Goal: Task Accomplishment & Management: Complete application form

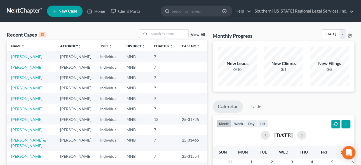
click at [25, 90] on link "[PERSON_NAME]" at bounding box center [26, 88] width 31 height 5
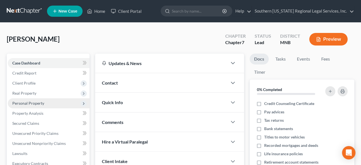
click at [35, 101] on span "Personal Property" at bounding box center [28, 103] width 32 height 5
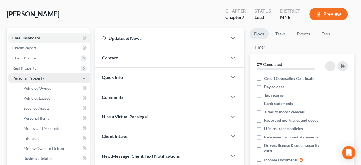
scroll to position [51, 0]
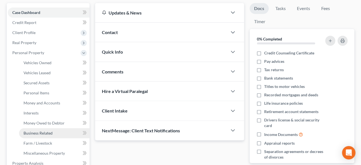
click at [44, 133] on span "Business Related" at bounding box center [37, 133] width 29 height 5
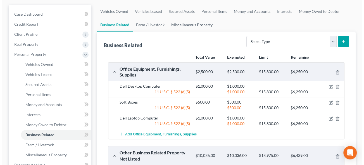
scroll to position [51, 0]
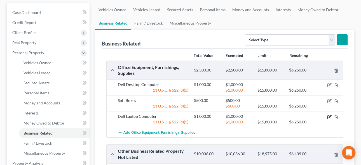
click at [330, 116] on icon "button" at bounding box center [329, 117] width 4 height 4
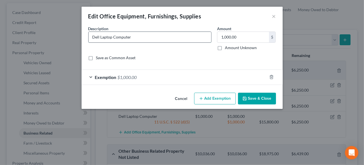
click at [100, 37] on input "Dell Laptop Computer" at bounding box center [150, 37] width 123 height 11
click at [174, 37] on input "Dell XPS 9710 17" Laptop Computer" at bounding box center [150, 37] width 123 height 11
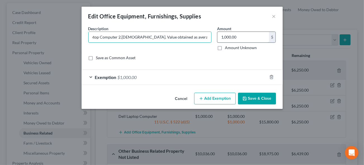
type input "Dell XPS 9710 17" Laptop Computer 2.[DEMOGRAPHIC_DATA]. Value obtained as avera…"
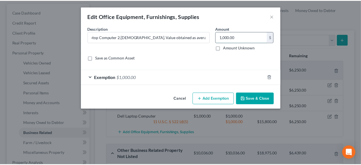
scroll to position [0, 0]
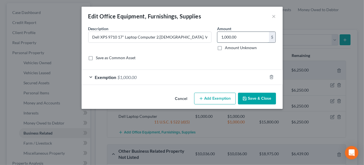
click at [243, 35] on input "1,000.00" at bounding box center [243, 37] width 52 height 11
type input "550"
click at [271, 77] on icon "button" at bounding box center [271, 77] width 4 height 4
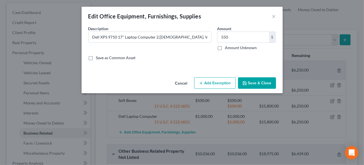
click at [211, 84] on button "Add Exemption" at bounding box center [215, 83] width 42 height 12
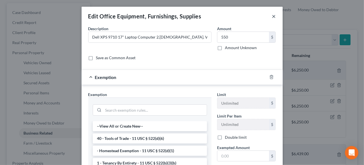
click at [272, 17] on button "×" at bounding box center [274, 16] width 4 height 7
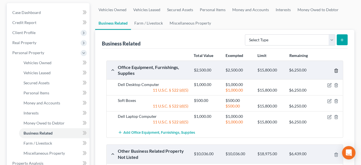
click at [335, 70] on line "button" at bounding box center [335, 70] width 0 height 1
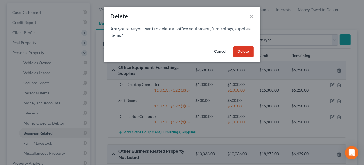
click at [246, 53] on button "Delete" at bounding box center [243, 51] width 20 height 11
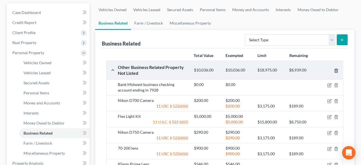
click at [335, 69] on icon "button" at bounding box center [336, 70] width 4 height 4
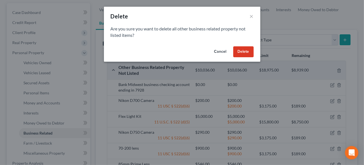
click at [246, 52] on button "Delete" at bounding box center [243, 51] width 20 height 11
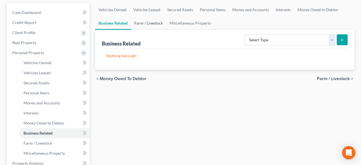
click at [145, 25] on link "Farm / Livestock" at bounding box center [148, 22] width 35 height 13
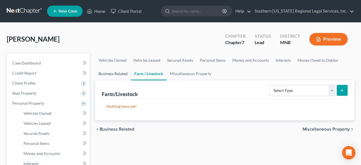
click at [115, 74] on link "Business Related" at bounding box center [113, 73] width 36 height 13
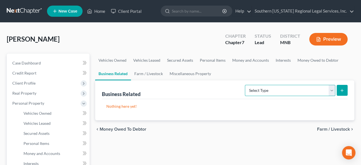
click at [330, 90] on select "Select Type Customer Lists Franchises Inventory Licenses Machinery Office Equip…" at bounding box center [290, 90] width 90 height 11
select select "office_equipment"
click at [245, 85] on select "Select Type Customer Lists Franchises Inventory Licenses Machinery Office Equip…" at bounding box center [290, 90] width 90 height 11
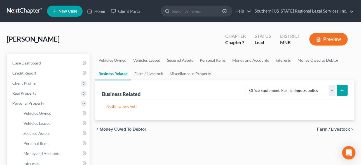
click at [345, 93] on button "submit" at bounding box center [341, 90] width 11 height 11
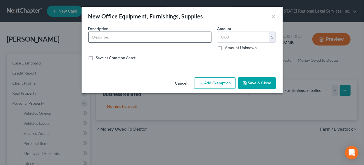
click at [110, 37] on input "text" at bounding box center [150, 37] width 123 height 11
type input "Dell XPS 9710 17" Laptop - [DEMOGRAPHIC_DATA]"
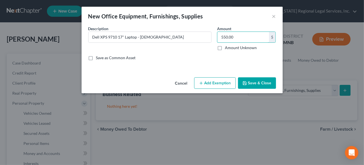
type input "550.00"
click at [210, 82] on button "Add Exemption" at bounding box center [215, 83] width 42 height 12
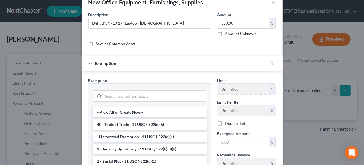
scroll to position [25, 0]
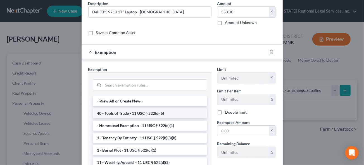
click at [131, 114] on li "40 - Tools of Trade - 11 USC § 522(d)(6)" at bounding box center [150, 113] width 114 height 10
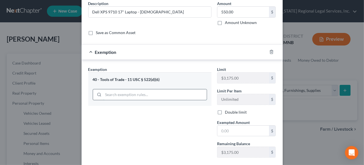
click at [119, 93] on input "search" at bounding box center [154, 94] width 103 height 11
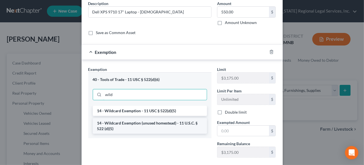
type input "wild"
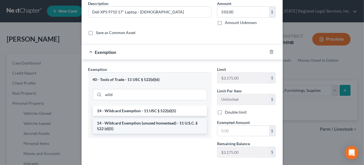
click at [152, 122] on li "14 - Wildcard Exemption (unused homestead) - 11 U.S.C. § 522 (d)(5)" at bounding box center [150, 126] width 114 height 16
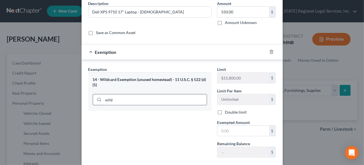
click at [116, 100] on input "wild" at bounding box center [154, 99] width 103 height 11
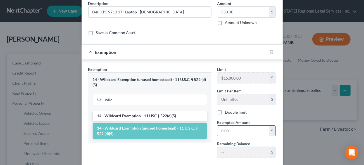
click at [227, 132] on input "text" at bounding box center [243, 131] width 52 height 11
click at [228, 131] on input "text" at bounding box center [243, 131] width 52 height 11
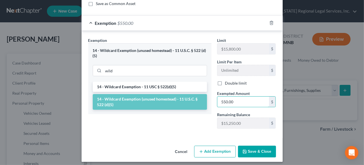
scroll to position [56, 0]
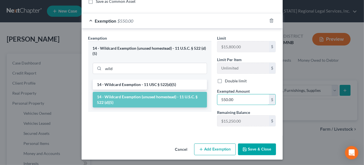
type input "550.00"
click at [254, 148] on button "Save & Close" at bounding box center [257, 150] width 38 height 12
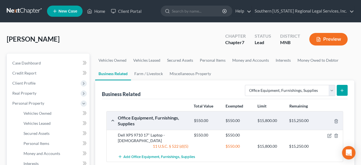
click at [344, 91] on button "submit" at bounding box center [341, 90] width 11 height 11
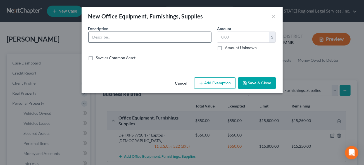
click at [125, 37] on input "text" at bounding box center [150, 37] width 123 height 11
type input "NZXT Desktop i9 Intel, 645 GB, x64 processor, 12GB graphics card, 2TB SSD - [DE…"
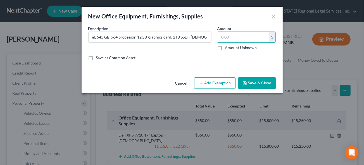
scroll to position [0, 0]
type input "850"
click at [205, 81] on button "Add Exemption" at bounding box center [215, 83] width 42 height 12
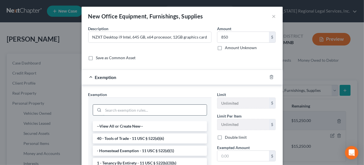
click at [114, 108] on input "search" at bounding box center [154, 110] width 103 height 11
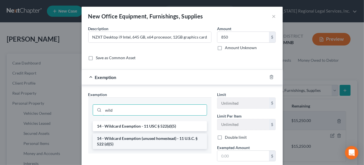
type input "wild"
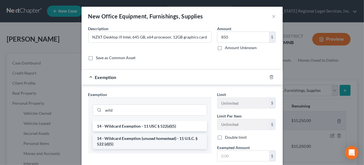
click at [152, 138] on li "14 - Wildcard Exemption (unused homestead) - 11 U.S.C. § 522 (d)(5)" at bounding box center [150, 142] width 114 height 16
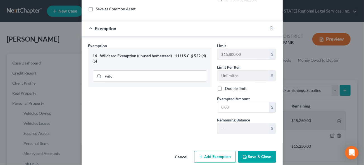
scroll to position [51, 0]
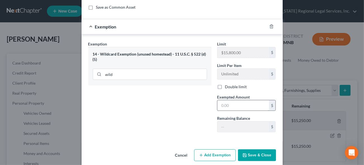
click at [227, 105] on input "text" at bounding box center [243, 105] width 52 height 11
type input "850"
click at [257, 156] on button "Save & Close" at bounding box center [257, 156] width 38 height 12
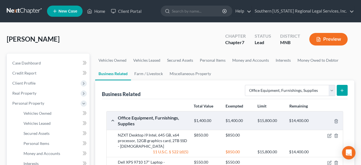
click at [342, 91] on icon "submit" at bounding box center [341, 90] width 4 height 4
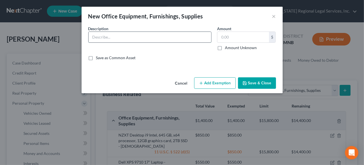
click at [112, 37] on input "text" at bounding box center [150, 37] width 123 height 11
click at [133, 36] on input "Dell XPS 13" laptop" at bounding box center [150, 37] width 123 height 11
click at [130, 38] on input "Dell XPS 13" laptop -" at bounding box center [150, 37] width 123 height 11
type input "Dell XPS 13" laptop - [DEMOGRAPHIC_DATA]"
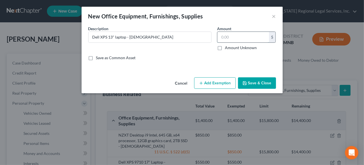
click at [233, 35] on input "text" at bounding box center [243, 37] width 52 height 11
type input "350"
click at [217, 85] on button "Add Exemption" at bounding box center [215, 83] width 42 height 12
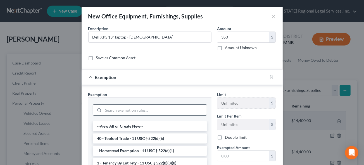
click at [132, 113] on input "search" at bounding box center [154, 110] width 103 height 11
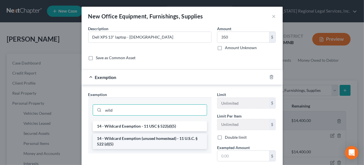
type input "wild"
drag, startPoint x: 150, startPoint y: 136, endPoint x: 185, endPoint y: 146, distance: 37.0
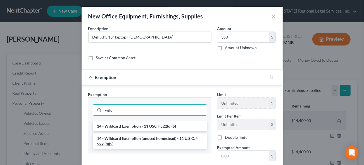
click at [150, 137] on li "14 - Wildcard Exemption (unused homestead) - 11 U.S.C. § 522 (d)(5)" at bounding box center [150, 142] width 114 height 16
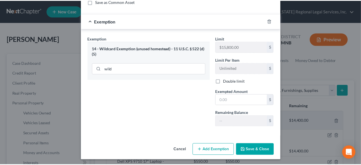
scroll to position [56, 0]
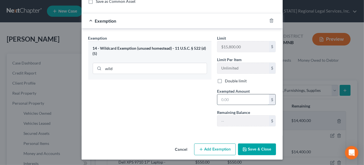
click at [233, 100] on input "text" at bounding box center [243, 99] width 52 height 11
type input "350"
click at [250, 149] on button "Save & Close" at bounding box center [257, 150] width 38 height 12
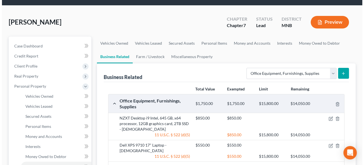
scroll to position [0, 0]
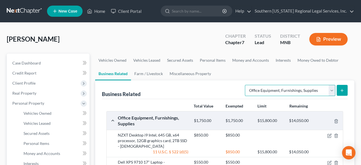
click at [329, 90] on select "Select Type Customer Lists Franchises Inventory Licenses Machinery Office Equip…" at bounding box center [290, 90] width 90 height 11
select select "other_business_related_property_not_listed"
click at [245, 85] on select "Select Type Customer Lists Franchises Inventory Licenses Machinery Office Equip…" at bounding box center [290, 90] width 90 height 11
click at [342, 88] on icon "submit" at bounding box center [341, 90] width 4 height 4
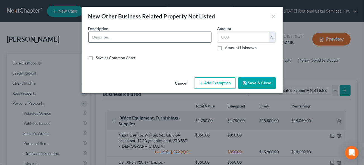
click at [112, 39] on input "text" at bounding box center [150, 37] width 123 height 11
type input "Flex Light Kit - 4.[DEMOGRAPHIC_DATA]"
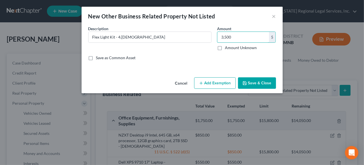
type input "3,500"
click at [208, 82] on button "Add Exemption" at bounding box center [215, 83] width 42 height 12
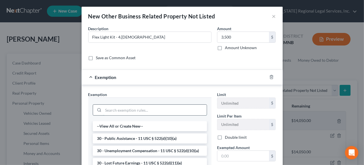
click at [121, 110] on input "search" at bounding box center [154, 110] width 103 height 11
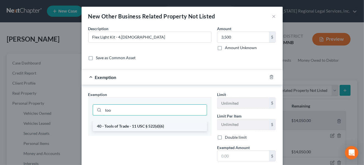
type input "too"
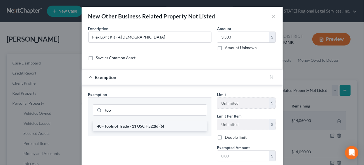
click at [122, 126] on li "40 - Tools of Trade - 11 USC § 522(d)(6)" at bounding box center [150, 126] width 114 height 10
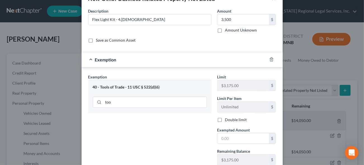
scroll to position [51, 0]
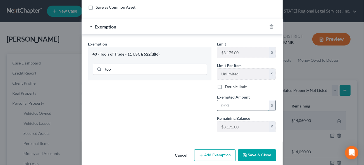
click at [228, 104] on input "text" at bounding box center [243, 105] width 52 height 11
type input "3,175"
click at [211, 155] on button "Add Exemption" at bounding box center [215, 156] width 42 height 12
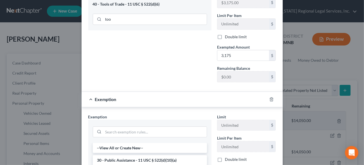
scroll to position [101, 0]
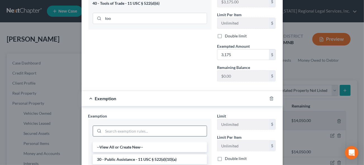
click at [115, 130] on input "search" at bounding box center [154, 131] width 103 height 11
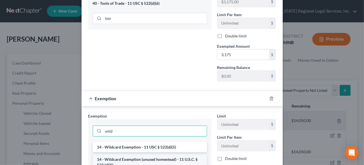
type input "wild"
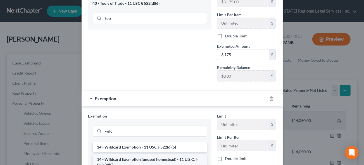
click at [143, 158] on li "14 - Wildcard Exemption (unused homestead) - 11 U.S.C. § 522 (d)(5)" at bounding box center [150, 163] width 114 height 16
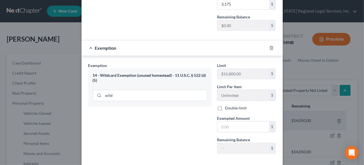
scroll to position [152, 0]
click at [234, 128] on input "text" at bounding box center [243, 126] width 52 height 11
type input "375"
click at [150, 112] on div "Exemption Set must be selected for CA. Exemption * 14 - Wildcard Exemption (unu…" at bounding box center [150, 110] width 129 height 96
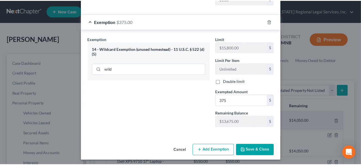
scroll to position [179, 0]
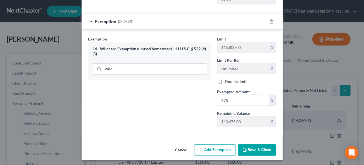
click at [257, 148] on button "Save & Close" at bounding box center [257, 151] width 38 height 12
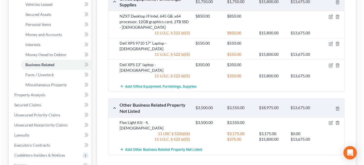
scroll to position [127, 0]
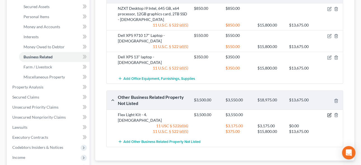
click at [330, 114] on icon "button" at bounding box center [329, 115] width 3 height 3
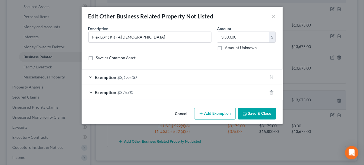
click at [118, 91] on span "$375.00" at bounding box center [126, 92] width 16 height 5
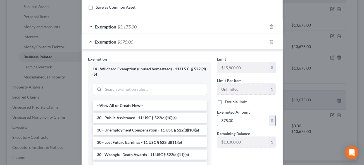
scroll to position [51, 0]
click at [226, 120] on input "375.00" at bounding box center [243, 120] width 52 height 11
click at [224, 120] on input "375.00" at bounding box center [243, 120] width 52 height 11
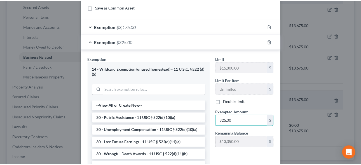
scroll to position [114, 0]
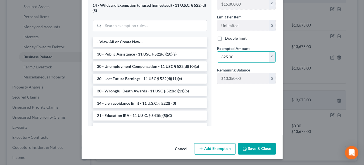
type input "325.00"
click at [252, 150] on button "Save & Close" at bounding box center [257, 149] width 38 height 12
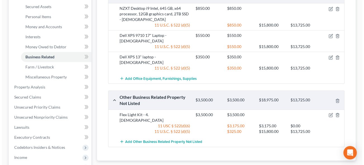
scroll to position [0, 0]
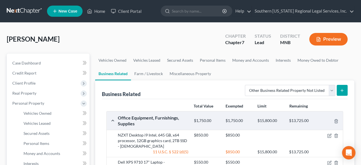
click at [341, 89] on icon "submit" at bounding box center [341, 90] width 4 height 4
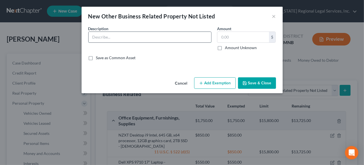
click at [101, 37] on input "text" at bounding box center [150, 37] width 123 height 11
type input "Nikon D750 Camera Body - 3.[DEMOGRAPHIC_DATA]"
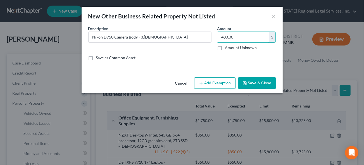
type input "400.00"
click at [219, 82] on button "Add Exemption" at bounding box center [215, 83] width 42 height 12
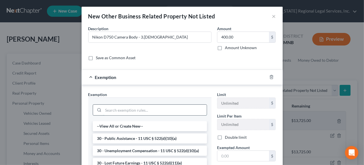
click at [123, 111] on input "search" at bounding box center [154, 110] width 103 height 11
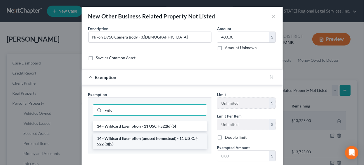
type input "wild"
click at [167, 143] on li "14 - Wildcard Exemption (unused homestead) - 11 U.S.C. § 522 (d)(5)" at bounding box center [150, 142] width 114 height 16
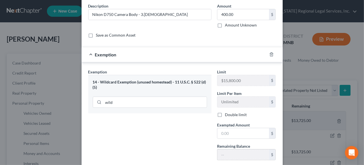
scroll to position [51, 0]
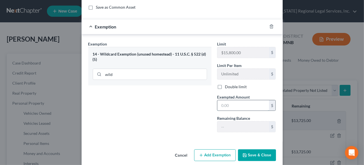
drag, startPoint x: 228, startPoint y: 107, endPoint x: 234, endPoint y: 107, distance: 5.6
click at [228, 107] on input "text" at bounding box center [243, 105] width 52 height 11
type input "400"
click at [249, 155] on button "Save & Close" at bounding box center [257, 156] width 38 height 12
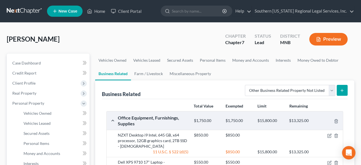
click at [345, 91] on button "submit" at bounding box center [341, 90] width 11 height 11
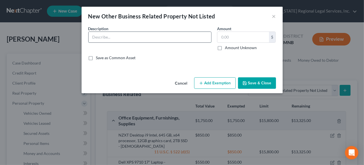
click at [104, 37] on input "text" at bounding box center [150, 37] width 123 height 11
click at [134, 38] on input "Nikon D700 Camera" at bounding box center [150, 37] width 123 height 11
type input "Nikon D700 Camera Body - 7.[DEMOGRAPHIC_DATA]"
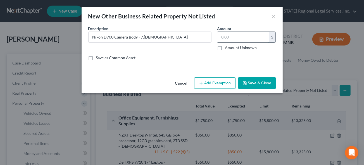
click at [234, 35] on input "text" at bounding box center [243, 37] width 52 height 11
type input "250"
click at [221, 83] on button "Add Exemption" at bounding box center [215, 83] width 42 height 12
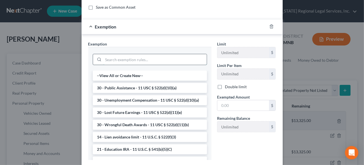
click at [121, 61] on input "search" at bounding box center [154, 59] width 103 height 11
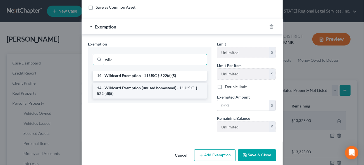
type input "wild"
click at [133, 89] on li "14 - Wildcard Exemption (unused homestead) - 11 U.S.C. § 522 (d)(5)" at bounding box center [150, 91] width 114 height 16
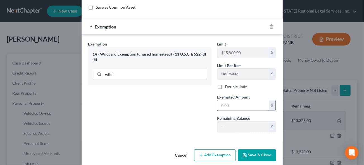
click at [233, 104] on input "text" at bounding box center [243, 105] width 52 height 11
type input "250"
click at [257, 153] on button "Save & Close" at bounding box center [257, 156] width 38 height 12
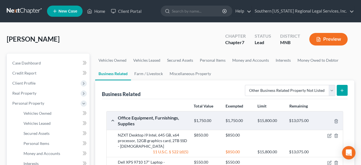
click at [344, 90] on icon "submit" at bounding box center [341, 90] width 4 height 4
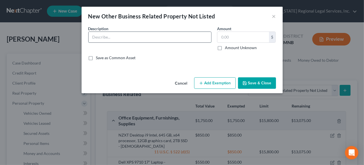
drag, startPoint x: 109, startPoint y: 38, endPoint x: 105, endPoint y: 36, distance: 4.1
click at [108, 38] on input "text" at bounding box center [150, 37] width 123 height 11
type input "Nikon 70-200mm 2.8G ED IF AF-SVR II - 6.[DEMOGRAPHIC_DATA]"
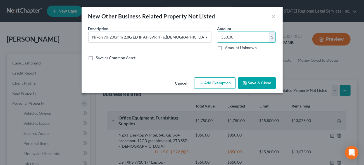
type input "550.00"
click at [214, 84] on button "Add Exemption" at bounding box center [215, 83] width 42 height 12
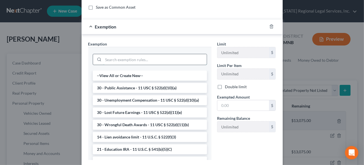
click at [110, 58] on input "search" at bounding box center [154, 59] width 103 height 11
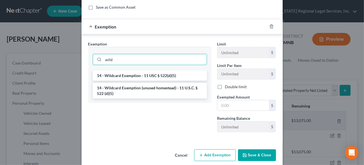
type input "wild"
click at [133, 88] on li "14 - Wildcard Exemption (unused homestead) - 11 U.S.C. § 522 (d)(5)" at bounding box center [150, 91] width 114 height 16
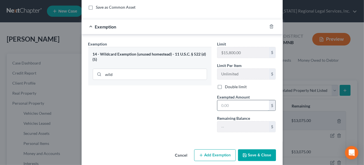
click at [230, 106] on input "text" at bounding box center [243, 105] width 52 height 11
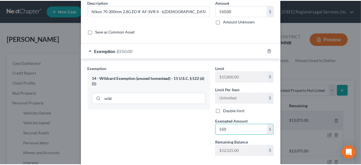
scroll to position [56, 0]
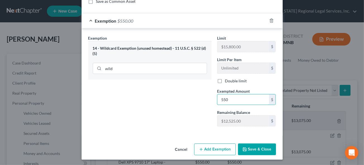
type input "550"
click at [255, 150] on button "Save & Close" at bounding box center [257, 150] width 38 height 12
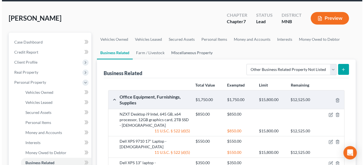
scroll to position [25, 0]
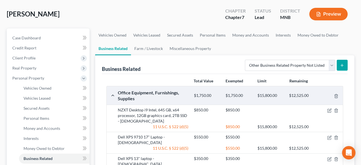
click at [344, 63] on button "submit" at bounding box center [341, 65] width 11 height 11
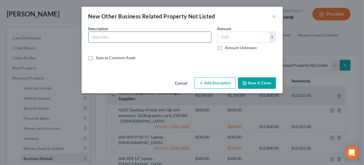
click at [100, 34] on input "text" at bounding box center [150, 37] width 123 height 11
type input "Nikon 85mm 1.8G AF-S Lens"
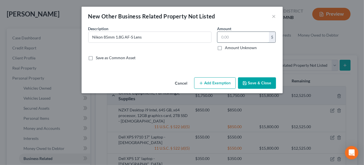
click at [235, 37] on input "text" at bounding box center [243, 37] width 52 height 11
click at [227, 37] on input "text" at bounding box center [243, 37] width 52 height 11
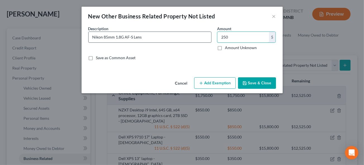
type input "250"
click at [164, 38] on input "Nikon 85mm 1.8G AF-S Lens" at bounding box center [150, 37] width 123 height 11
type input "Nikon 85mm 1.8G AF-S Lens - [DEMOGRAPHIC_DATA]"
drag, startPoint x: 219, startPoint y: 85, endPoint x: 223, endPoint y: 88, distance: 4.6
click at [219, 85] on button "Add Exemption" at bounding box center [215, 83] width 42 height 12
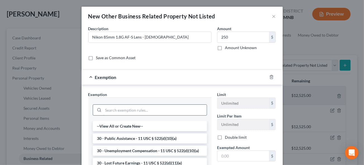
click at [126, 111] on input "search" at bounding box center [154, 110] width 103 height 11
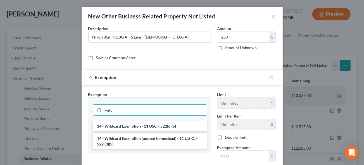
type input "wild"
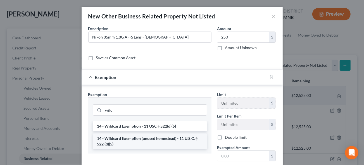
click at [128, 141] on li "14 - Wildcard Exemption (unused homestead) - 11 U.S.C. § 522 (d)(5)" at bounding box center [150, 142] width 114 height 16
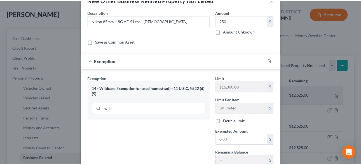
scroll to position [51, 0]
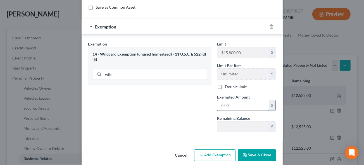
click at [222, 100] on input "text" at bounding box center [243, 105] width 52 height 11
type input "250"
click at [254, 152] on button "Save & Close" at bounding box center [257, 156] width 38 height 12
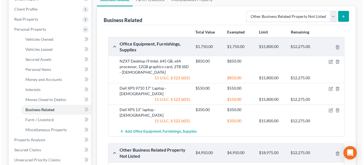
scroll to position [76, 0]
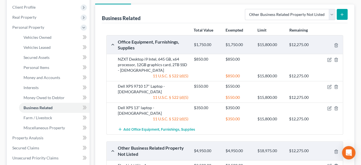
click at [342, 13] on icon "submit" at bounding box center [341, 14] width 4 height 4
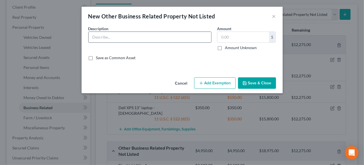
click at [104, 39] on input "text" at bounding box center [150, 37] width 123 height 11
click at [142, 39] on input "50 Prime Lens" at bounding box center [150, 37] width 123 height 11
type input "50 Prime Lens - [DEMOGRAPHIC_DATA]"
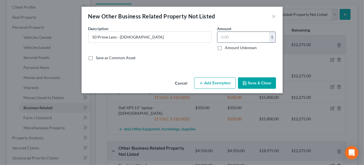
click at [240, 37] on input "text" at bounding box center [243, 37] width 52 height 11
type input "150"
click at [213, 83] on button "Add Exemption" at bounding box center [215, 83] width 42 height 12
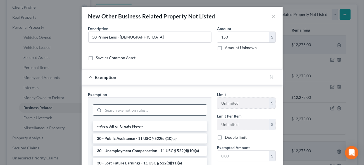
click at [118, 109] on input "search" at bounding box center [154, 110] width 103 height 11
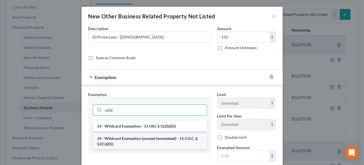
type input "wild"
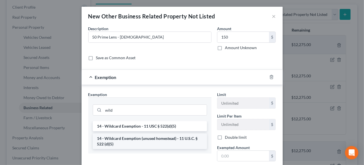
click at [145, 138] on li "14 - Wildcard Exemption (unused homestead) - 11 U.S.C. § 522 (d)(5)" at bounding box center [150, 142] width 114 height 16
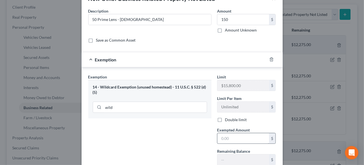
scroll to position [25, 0]
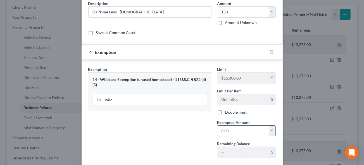
click at [222, 130] on input "text" at bounding box center [243, 131] width 52 height 11
type input "150"
click at [180, 137] on div "Exemption Set must be selected for CA. Exemption * 14 - Wildcard Exemption (unu…" at bounding box center [150, 115] width 129 height 96
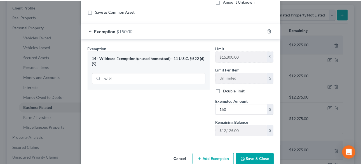
scroll to position [56, 0]
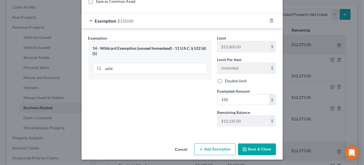
click at [252, 148] on button "Save & Close" at bounding box center [257, 150] width 38 height 12
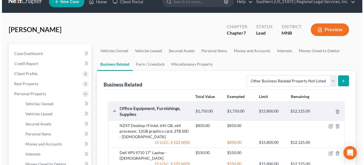
scroll to position [0, 0]
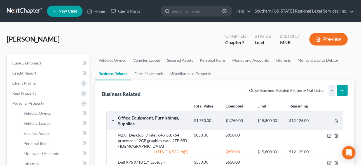
click at [345, 90] on button "submit" at bounding box center [341, 90] width 11 height 11
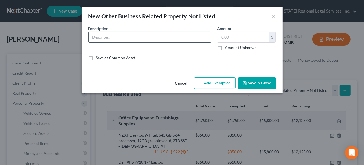
click at [113, 37] on input "text" at bounding box center [150, 37] width 123 height 11
click at [170, 37] on input "Nikon 24-70mm 2.8G ED-IF AF-S Lens -" at bounding box center [150, 37] width 123 height 11
type input "Nikon 24-70mm 2.8G ED-IF AF-S Lens - [DEMOGRAPHIC_DATA]"
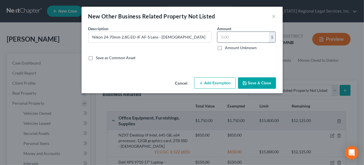
click at [228, 37] on input "text" at bounding box center [243, 37] width 52 height 11
type input "350"
click at [215, 84] on button "Add Exemption" at bounding box center [215, 83] width 42 height 12
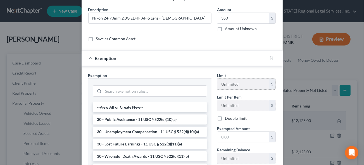
scroll to position [25, 0]
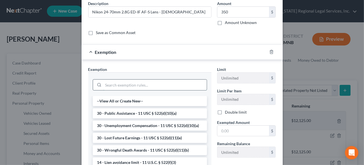
click at [120, 86] on input "search" at bounding box center [154, 85] width 103 height 11
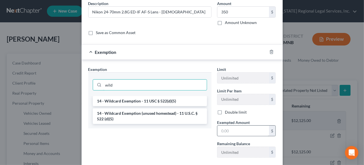
type input "wild"
click at [245, 128] on input "text" at bounding box center [243, 131] width 52 height 11
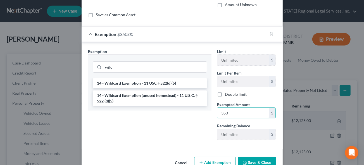
scroll to position [56, 0]
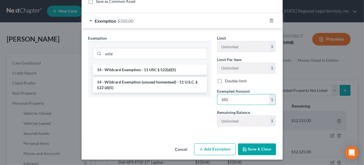
type input "350"
click at [262, 148] on button "Save & Close" at bounding box center [257, 150] width 38 height 12
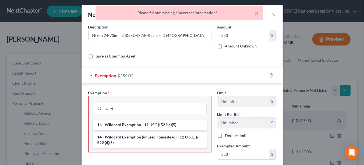
scroll to position [0, 0]
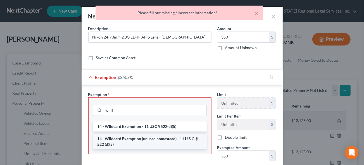
drag, startPoint x: 136, startPoint y: 140, endPoint x: 140, endPoint y: 139, distance: 4.3
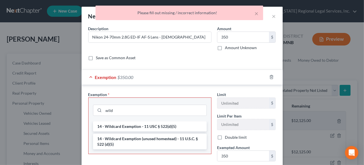
click at [137, 140] on li "14 - Wildcard Exemption (unused homestead) - 11 U.S.C. § 522 (d)(5)" at bounding box center [150, 142] width 114 height 16
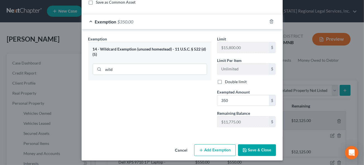
scroll to position [56, 0]
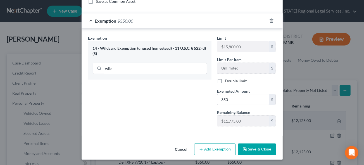
click at [254, 147] on button "Save & Close" at bounding box center [257, 150] width 38 height 12
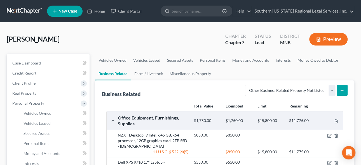
click at [343, 91] on icon "submit" at bounding box center [341, 90] width 4 height 4
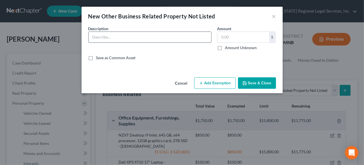
click at [112, 39] on input "text" at bounding box center [150, 37] width 123 height 11
click at [106, 36] on input "Various Flashes" at bounding box center [150, 37] width 123 height 11
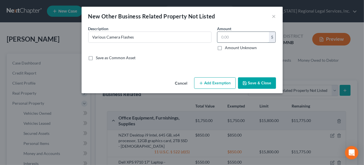
click at [233, 37] on input "text" at bounding box center [243, 37] width 52 height 11
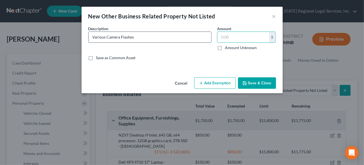
click at [141, 39] on input "Various Camera Flashes" at bounding box center [150, 37] width 123 height 11
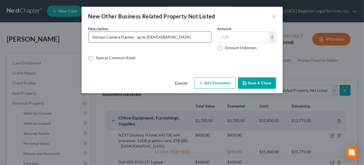
type input "Various Camera Flashes - up to [DEMOGRAPHIC_DATA]"
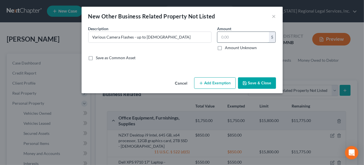
click at [231, 37] on input "text" at bounding box center [243, 37] width 52 height 11
type input "300"
click at [217, 82] on button "Add Exemption" at bounding box center [215, 83] width 42 height 12
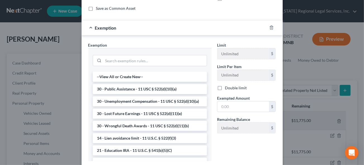
scroll to position [51, 0]
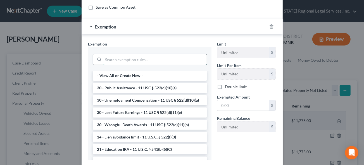
click at [108, 58] on input "search" at bounding box center [154, 59] width 103 height 11
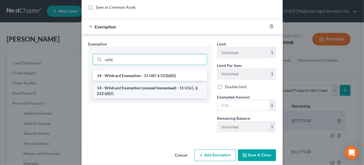
type input "wild"
click at [125, 88] on li "14 - Wildcard Exemption (unused homestead) - 11 U.S.C. § 522 (d)(5)" at bounding box center [150, 91] width 114 height 16
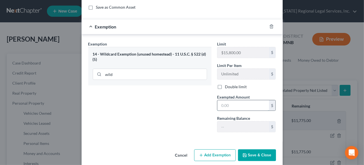
click at [233, 104] on input "text" at bounding box center [243, 105] width 52 height 11
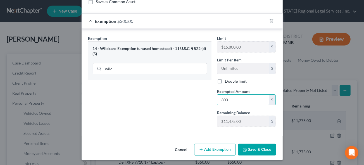
scroll to position [56, 0]
type input "300"
click at [267, 149] on button "Save & Close" at bounding box center [257, 150] width 38 height 12
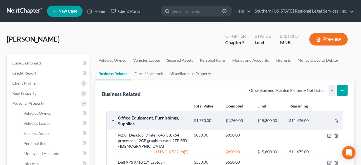
click at [342, 91] on icon "submit" at bounding box center [341, 90] width 4 height 4
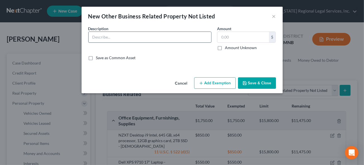
click at [101, 37] on input "text" at bounding box center [150, 37] width 123 height 11
click at [135, 36] on input "Strobe Lights" at bounding box center [150, 37] width 123 height 11
type input "Strobe Lights - [DEMOGRAPHIC_DATA]"
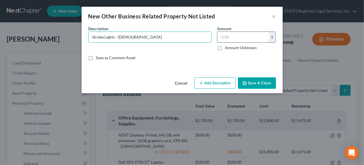
click at [233, 38] on input "text" at bounding box center [243, 37] width 52 height 11
click at [150, 38] on input "Strobe Lights - [DEMOGRAPHIC_DATA]" at bounding box center [150, 37] width 123 height 11
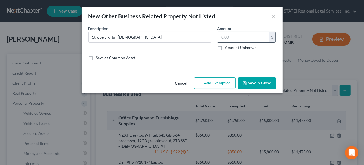
click at [230, 37] on input "text" at bounding box center [243, 37] width 52 height 11
type input "500"
click at [210, 81] on button "Add Exemption" at bounding box center [215, 83] width 42 height 12
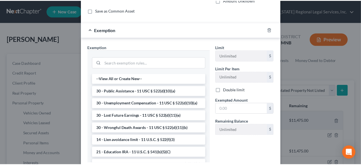
scroll to position [51, 0]
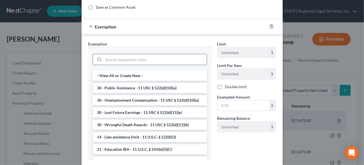
click at [122, 59] on input "search" at bounding box center [154, 59] width 103 height 11
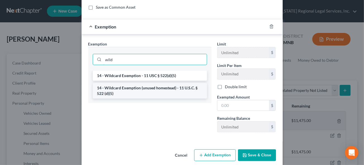
type input "wild"
click at [143, 84] on li "14 - Wildcard Exemption (unused homestead) - 11 U.S.C. § 522 (d)(5)" at bounding box center [150, 91] width 114 height 16
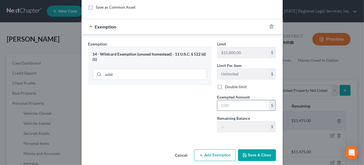
click at [235, 105] on input "text" at bounding box center [243, 105] width 52 height 11
type input "500"
click at [255, 155] on button "Save & Close" at bounding box center [257, 156] width 38 height 12
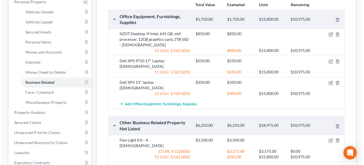
scroll to position [25, 0]
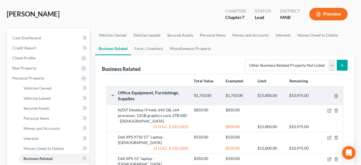
click at [344, 63] on button "submit" at bounding box center [341, 65] width 11 height 11
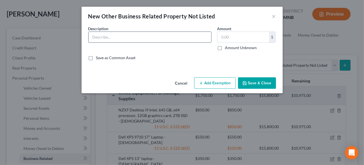
click at [104, 37] on input "text" at bounding box center [150, 37] width 123 height 11
click at [93, 36] on input "Soft Boxes" at bounding box center [150, 37] width 123 height 11
click at [138, 37] on input "Various Soft Boxes" at bounding box center [150, 37] width 123 height 11
type input "Various Soft Boxes -"
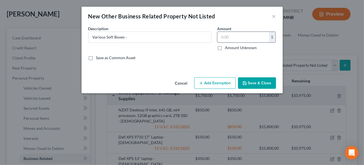
click at [247, 37] on input "text" at bounding box center [243, 37] width 52 height 11
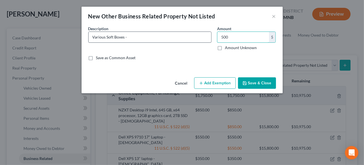
type input "500"
click at [153, 37] on input "Various Soft Boxes -" at bounding box center [150, 37] width 123 height 11
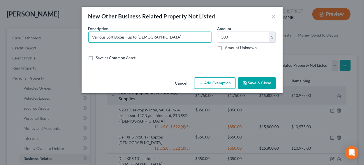
type input "Various Soft Boxes - up to [DEMOGRAPHIC_DATA]"
click at [205, 84] on button "Add Exemption" at bounding box center [215, 83] width 42 height 12
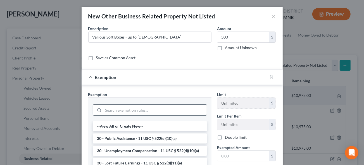
click at [112, 109] on input "search" at bounding box center [154, 110] width 103 height 11
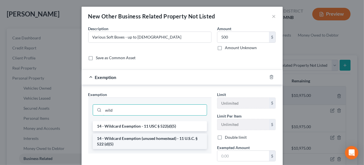
type input "wild"
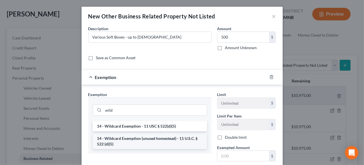
click at [132, 139] on li "14 - Wildcard Exemption (unused homestead) - 11 U.S.C. § 522 (d)(5)" at bounding box center [150, 142] width 114 height 16
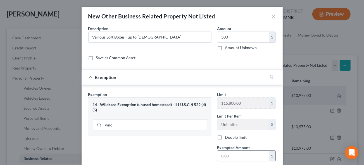
click at [232, 157] on input "text" at bounding box center [243, 156] width 52 height 11
type input "500"
click at [165, 145] on div "Exemption Set must be selected for CA. Exemption * 14 - Wildcard Exemption (unu…" at bounding box center [150, 140] width 129 height 96
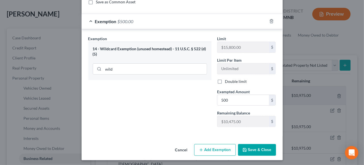
scroll to position [56, 0]
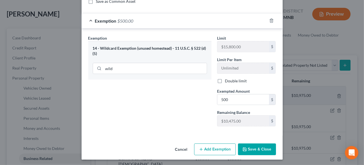
click at [245, 150] on icon "button" at bounding box center [245, 149] width 4 height 4
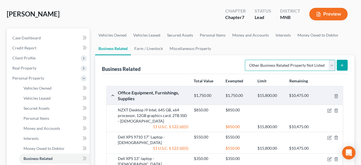
click at [332, 64] on select "Select Type Customer Lists Franchises Inventory Licenses Machinery Office Equip…" at bounding box center [290, 65] width 90 height 11
click at [222, 48] on ul "Vehicles Owned Vehicles Leased Secured Assets Personal Items Money and Accounts…" at bounding box center [224, 42] width 259 height 27
click at [339, 62] on button "submit" at bounding box center [341, 65] width 11 height 11
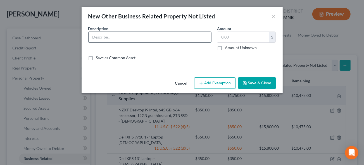
click at [119, 37] on input "text" at bounding box center [150, 37] width 123 height 11
paste input "Studio Essentials 5x6.5' Muslin Pop-Up Reversible Background with Stand and Ref…"
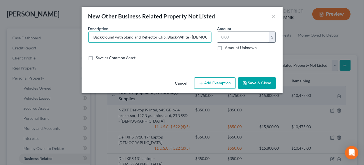
type input "Studio Essentials 5x6.5' Muslin Pop-Up Reversible Background with Stand and Ref…"
click at [233, 37] on input "text" at bounding box center [243, 37] width 52 height 11
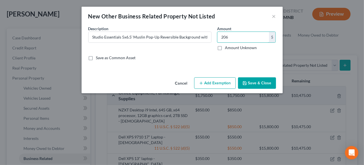
type input "206"
click at [215, 82] on button "Add Exemption" at bounding box center [215, 83] width 42 height 12
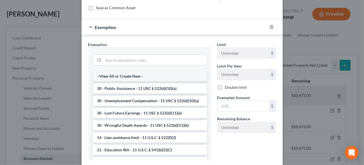
scroll to position [51, 0]
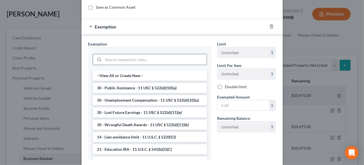
click at [114, 61] on input "search" at bounding box center [154, 59] width 103 height 11
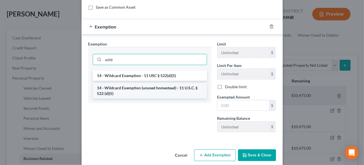
type input "wild"
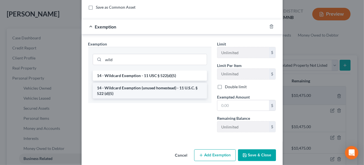
click at [118, 90] on li "14 - Wildcard Exemption (unused homestead) - 11 U.S.C. § 522 (d)(5)" at bounding box center [150, 91] width 114 height 16
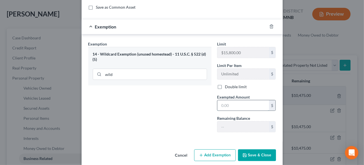
click at [238, 108] on input "text" at bounding box center [243, 105] width 52 height 11
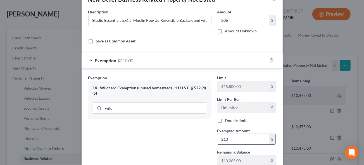
scroll to position [0, 0]
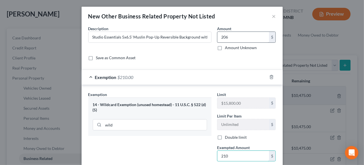
type input "210"
click at [232, 36] on input "206" at bounding box center [243, 37] width 52 height 11
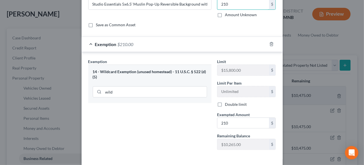
scroll to position [56, 0]
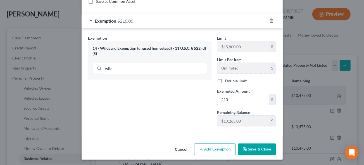
type input "210"
click at [254, 149] on button "Save & Close" at bounding box center [257, 150] width 38 height 12
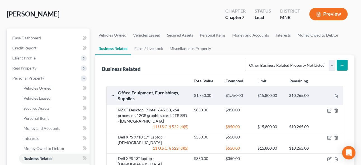
click at [342, 64] on line "submit" at bounding box center [342, 65] width 0 height 3
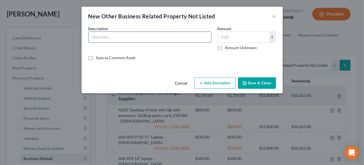
click at [99, 39] on input "text" at bounding box center [150, 37] width 123 height 11
paste input "2 - LG UltraFine Monitor"
type input "2 - LG UltraFine Monitors - [DEMOGRAPHIC_DATA] - $350 each"
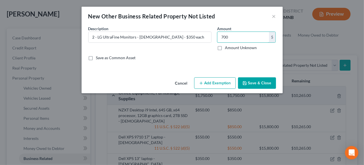
type input "700"
click at [219, 81] on button "Add Exemption" at bounding box center [215, 83] width 42 height 12
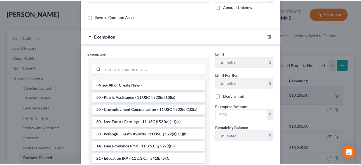
scroll to position [51, 0]
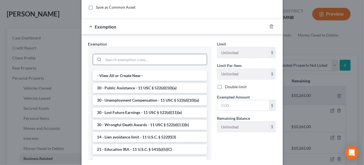
click at [113, 59] on input "search" at bounding box center [154, 59] width 103 height 11
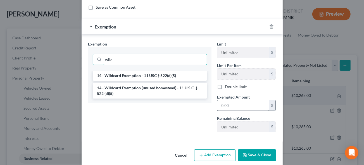
type input "wild"
click at [234, 105] on input "text" at bounding box center [243, 105] width 52 height 11
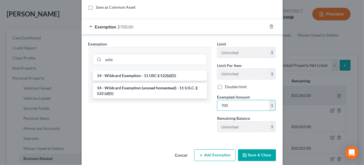
type input "700"
click at [252, 155] on button "Save & Close" at bounding box center [257, 156] width 38 height 12
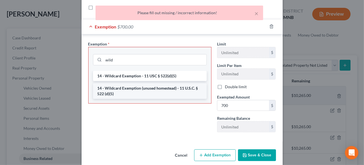
click at [133, 87] on li "14 - Wildcard Exemption (unused homestead) - 11 U.S.C. § 522 (d)(5)" at bounding box center [150, 91] width 114 height 16
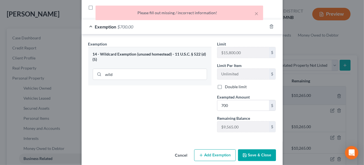
click at [255, 155] on button "Save & Close" at bounding box center [257, 156] width 38 height 12
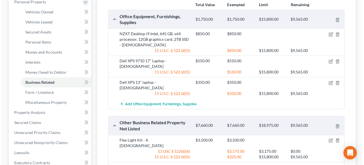
scroll to position [76, 0]
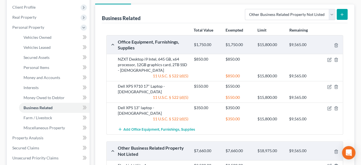
click at [344, 15] on button "submit" at bounding box center [341, 14] width 11 height 11
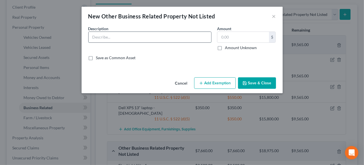
click at [106, 37] on input "text" at bounding box center [150, 37] width 123 height 11
paste input "NIKON 17-35 2.8 AF-S ED-IF LENS"
type input "NIKON 17-35 2.8 AF-S ED-IF LENS"
click at [230, 38] on input "text" at bounding box center [243, 37] width 52 height 11
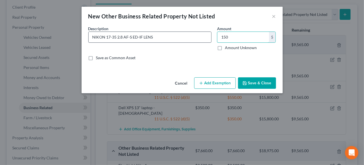
type input "150"
click at [181, 37] on input "NIKON 17-35 2.8 AF-S ED-IF LENS" at bounding box center [150, 37] width 123 height 11
type input "NIKON 17-35 2.8 AF-S ED-IF LENS [DEMOGRAPHIC_DATA]"
click at [212, 85] on button "Add Exemption" at bounding box center [215, 83] width 42 height 12
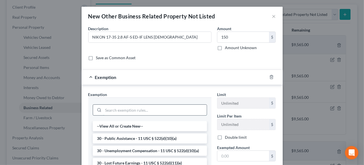
click at [111, 107] on input "search" at bounding box center [154, 110] width 103 height 11
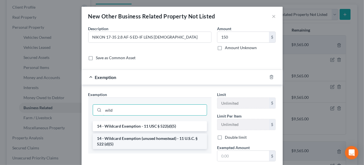
type input "wild"
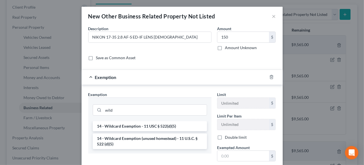
click at [136, 139] on li "14 - Wildcard Exemption (unused homestead) - 11 U.S.C. § 522 (d)(5)" at bounding box center [150, 142] width 114 height 16
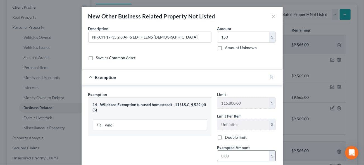
click at [232, 159] on input "text" at bounding box center [243, 156] width 52 height 11
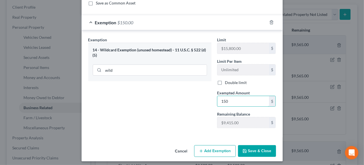
scroll to position [56, 0]
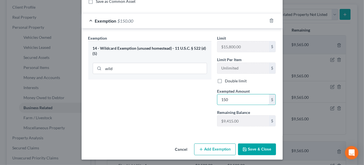
type input "150"
click at [155, 117] on div "Exemption Set must be selected for CA. Exemption * 14 - Wildcard Exemption (unu…" at bounding box center [150, 83] width 129 height 96
click at [260, 149] on button "Save & Close" at bounding box center [257, 150] width 38 height 12
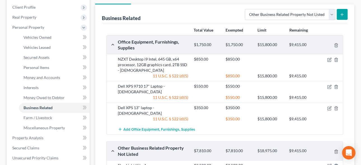
click at [342, 15] on line "submit" at bounding box center [342, 15] width 3 height 0
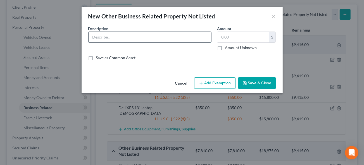
click at [115, 36] on input "text" at bounding box center [150, 37] width 123 height 11
paste input "Savage 60x72" Collapsible Disc / Reversible Muslin Style Background - Lakeside"
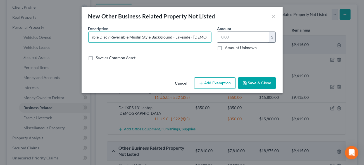
scroll to position [0, 41]
type input "Savage 60x72" Collapsible Disc / Reversible Muslin Style Background - Lakeside …"
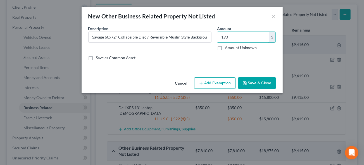
type input "190"
click at [224, 84] on button "Add Exemption" at bounding box center [215, 83] width 42 height 12
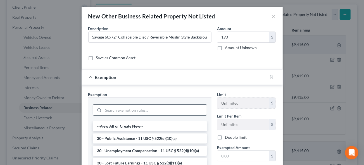
click at [124, 107] on input "search" at bounding box center [154, 110] width 103 height 11
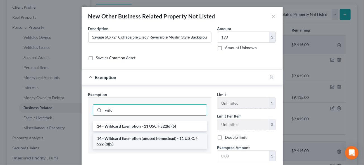
type input "wild"
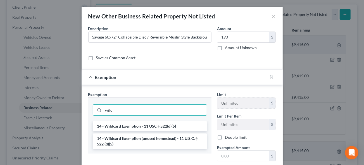
click at [135, 134] on li "14 - Wildcard Exemption (unused homestead) - 11 U.S.C. § 522 (d)(5)" at bounding box center [150, 142] width 114 height 16
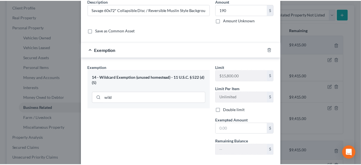
scroll to position [56, 0]
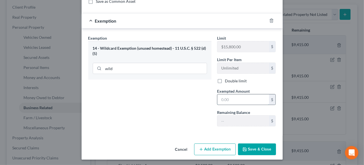
click at [222, 95] on input "text" at bounding box center [243, 99] width 52 height 11
type input "190"
click at [255, 147] on button "Save & Close" at bounding box center [257, 150] width 38 height 12
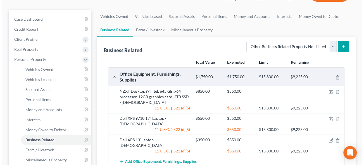
scroll to position [0, 0]
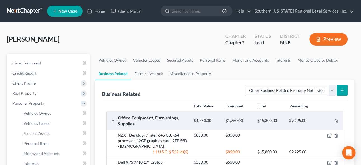
click at [344, 88] on icon "submit" at bounding box center [341, 90] width 4 height 4
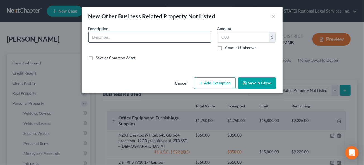
click at [114, 38] on input "text" at bounding box center [150, 37] width 123 height 11
paste input "Studio Essentials 5x6.5' Muslin Pop-Up Background, Gray"
type input "Studio Essentials 5x6.5' Muslin Pop-Up Background, Gray - [DEMOGRAPHIC_DATA]"
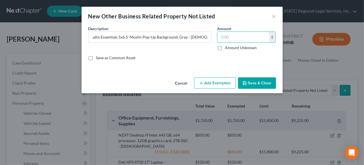
scroll to position [0, 0]
type input "190"
click at [226, 84] on button "Add Exemption" at bounding box center [215, 83] width 42 height 12
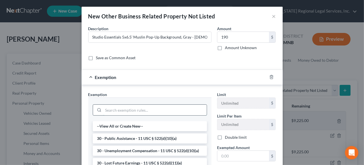
click at [121, 110] on input "search" at bounding box center [154, 110] width 103 height 11
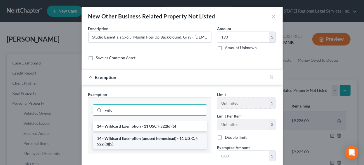
type input "wild"
click at [131, 140] on li "14 - Wildcard Exemption (unused homestead) - 11 U.S.C. § 522 (d)(5)" at bounding box center [150, 142] width 114 height 16
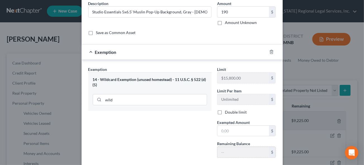
scroll to position [51, 0]
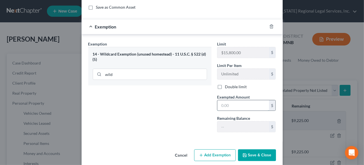
click at [231, 105] on input "text" at bounding box center [243, 105] width 52 height 11
type input "190"
click at [259, 155] on button "Save & Close" at bounding box center [257, 156] width 38 height 12
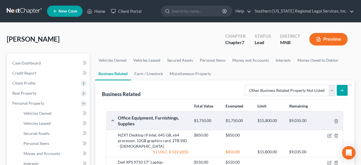
click at [342, 89] on line "submit" at bounding box center [342, 90] width 0 height 3
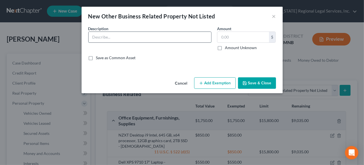
click at [112, 35] on input "text" at bounding box center [150, 37] width 123 height 11
paste input "Glow LED Studio-Cube Portable Shooting Tent with Dimmer (27")"
type input "Glow LED Studio-Cube Portable Shooting Tent with Dimmer ([DEMOGRAPHIC_DATA]"
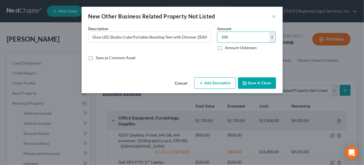
type input "100"
click at [218, 84] on button "Add Exemption" at bounding box center [215, 83] width 42 height 12
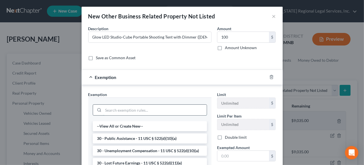
click at [109, 110] on input "search" at bounding box center [154, 110] width 103 height 11
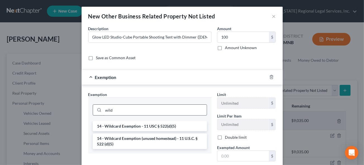
type input "wild"
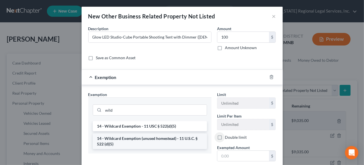
click at [137, 138] on li "14 - Wildcard Exemption (unused homestead) - 11 U.S.C. § 522 (d)(5)" at bounding box center [150, 142] width 114 height 16
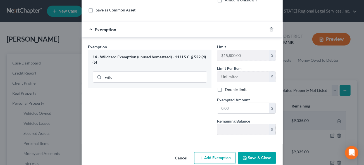
scroll to position [51, 0]
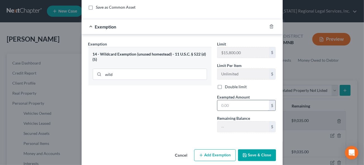
click at [224, 104] on input "text" at bounding box center [243, 105] width 52 height 11
type input "100"
click at [202, 132] on div "Exemption Set must be selected for CA. Exemption * 14 - Wildcard Exemption (unu…" at bounding box center [150, 89] width 129 height 96
click at [253, 154] on button "Save & Close" at bounding box center [257, 156] width 38 height 12
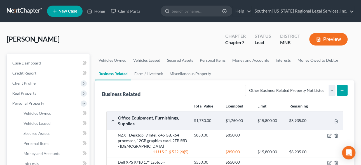
click at [346, 91] on button "submit" at bounding box center [341, 90] width 11 height 11
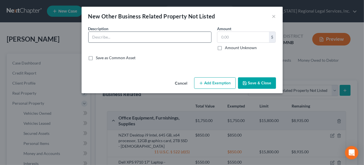
click at [115, 36] on input "text" at bounding box center [150, 37] width 123 height 11
paste input "Backdrop Alley Hand Painted Muslin Backdrop (10 x 12', Whale Gray)"
type input "Backdrop Alley Hand Painted Muslin Backdrop (10 x 12', Whale Gray) - [DEMOGRAPH…"
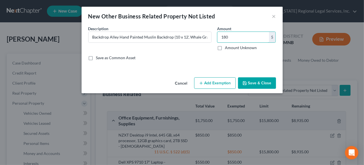
type input "180"
click at [207, 82] on button "Add Exemption" at bounding box center [215, 83] width 42 height 12
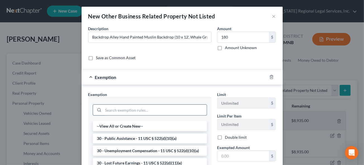
click at [122, 111] on input "search" at bounding box center [154, 110] width 103 height 11
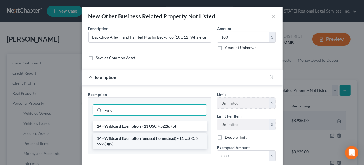
type input "wild"
click at [133, 138] on li "14 - Wildcard Exemption (unused homestead) - 11 U.S.C. § 522 (d)(5)" at bounding box center [150, 142] width 114 height 16
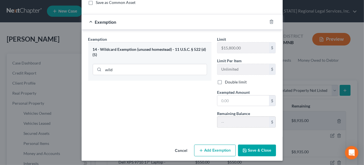
scroll to position [56, 0]
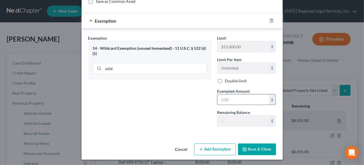
click at [228, 100] on input "text" at bounding box center [243, 99] width 52 height 11
type input "180"
click at [253, 149] on button "Save & Close" at bounding box center [257, 150] width 38 height 12
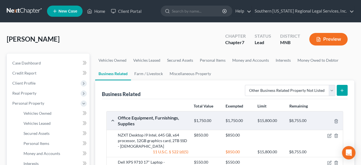
click at [340, 89] on icon "submit" at bounding box center [341, 90] width 4 height 4
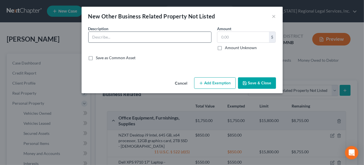
click at [121, 35] on input "text" at bounding box center [150, 37] width 123 height 11
paste input "Avenger A5033 Roller 33 Folding Base Stand with Braked Wheels (Chrome/Black, 10…"
type input "Avenger A5033 Roller 33 Folding Base Stand with Braked Wheels (Chrome/Black, 10…"
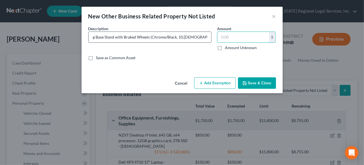
scroll to position [0, 0]
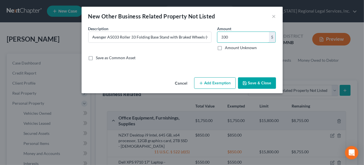
type input "330"
click at [211, 82] on button "Add Exemption" at bounding box center [215, 83] width 42 height 12
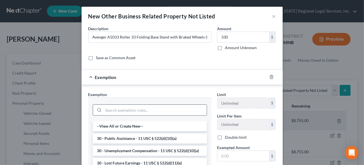
click at [123, 107] on input "search" at bounding box center [154, 110] width 103 height 11
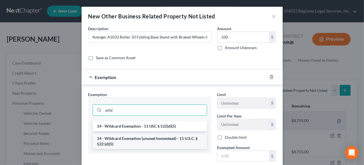
type input "wild"
click at [141, 140] on li "14 - Wildcard Exemption (unused homestead) - 11 U.S.C. § 522 (d)(5)" at bounding box center [150, 142] width 114 height 16
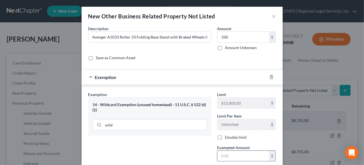
click at [231, 157] on input "text" at bounding box center [243, 156] width 52 height 11
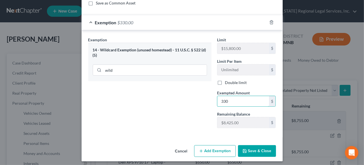
scroll to position [56, 0]
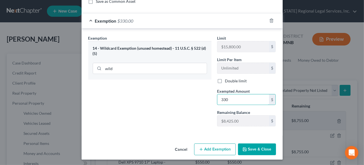
type input "330"
click at [255, 152] on button "Save & Close" at bounding box center [257, 150] width 38 height 12
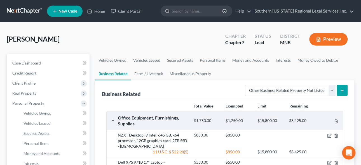
click at [342, 90] on icon "submit" at bounding box center [341, 90] width 4 height 4
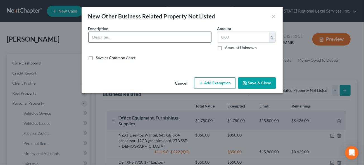
click at [102, 36] on input "text" at bounding box center [150, 37] width 123 height 11
paste input "3 - Impact Rapid Background Screen (Black, 80.5 x 60")"
type input "3 - Impact Rapid Background Screen (Black, 80.5 x [DEMOGRAPHIC_DATA]"
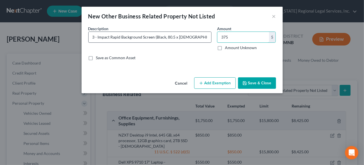
type input "375"
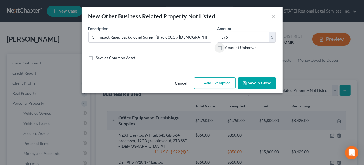
click at [209, 84] on button "Add Exemption" at bounding box center [215, 83] width 42 height 12
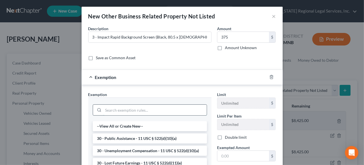
click at [104, 108] on input "search" at bounding box center [154, 110] width 103 height 11
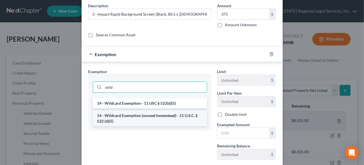
scroll to position [51, 0]
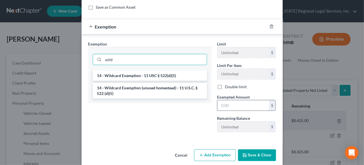
type input "wild"
click at [221, 105] on input "text" at bounding box center [243, 105] width 52 height 11
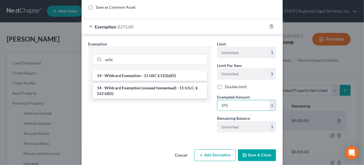
type input "375"
click at [256, 159] on button "Save & Close" at bounding box center [257, 156] width 38 height 12
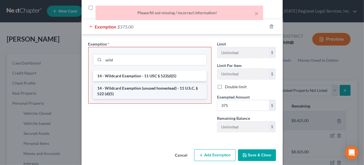
click at [146, 87] on li "14 - Wildcard Exemption (unused homestead) - 11 U.S.C. § 522 (d)(5)" at bounding box center [150, 91] width 114 height 16
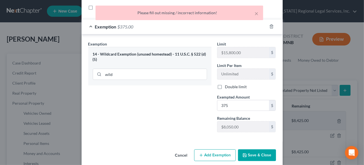
click at [261, 156] on button "Save & Close" at bounding box center [257, 156] width 38 height 12
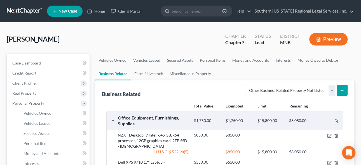
click at [343, 89] on icon "submit" at bounding box center [341, 90] width 4 height 4
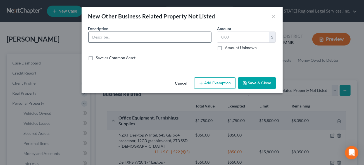
click at [110, 38] on input "text" at bounding box center [150, 37] width 123 height 11
paste input "[PERSON_NAME] X-Drop Backdrop Stand for 5 x 7' Backdrop"
type input "[PERSON_NAME] X-Drop Backdrop Stand for 5 x 7' Backdrop - [DEMOGRAPHIC_DATA]"
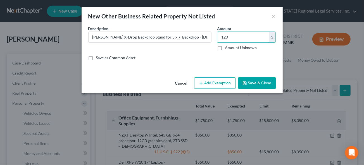
type input "120"
click at [216, 85] on button "Add Exemption" at bounding box center [215, 83] width 42 height 12
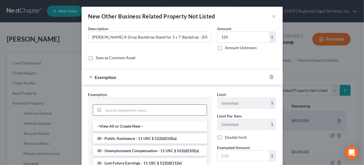
click at [112, 112] on input "search" at bounding box center [154, 110] width 103 height 11
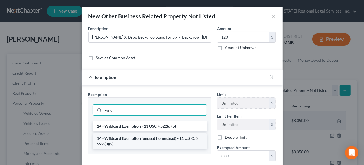
type input "wild"
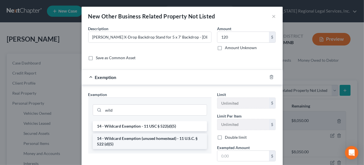
click at [138, 137] on li "14 - Wildcard Exemption (unused homestead) - 11 U.S.C. § 522 (d)(5)" at bounding box center [150, 142] width 114 height 16
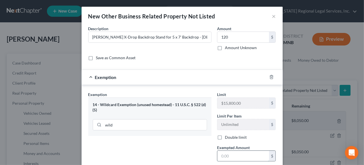
click at [227, 156] on input "text" at bounding box center [243, 156] width 52 height 11
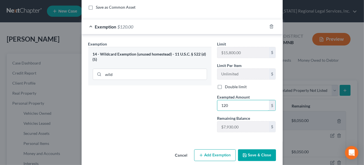
type input "120"
click at [256, 151] on button "Save & Close" at bounding box center [257, 156] width 38 height 12
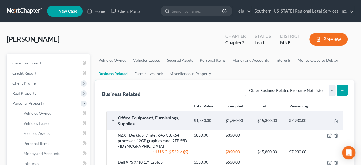
click at [342, 67] on ul "Vehicles Owned Vehicles Leased Secured Assets Personal Items Money and Accounts…" at bounding box center [224, 67] width 259 height 27
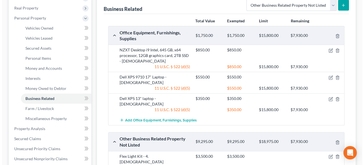
scroll to position [25, 0]
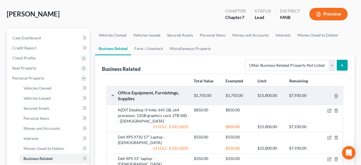
click at [339, 65] on button "submit" at bounding box center [341, 65] width 11 height 11
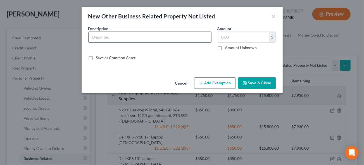
click at [126, 34] on input "text" at bounding box center [150, 37] width 123 height 11
paste input "3 - [PERSON_NAME] X-Drop Vinyl Backdrop (5 x 7')"
type input "3 - [PERSON_NAME] X-Drop Vinyl Backdrop (5 x [DEMOGRAPHIC_DATA]"
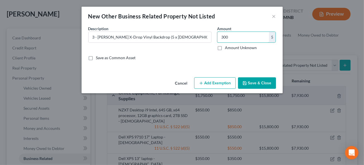
type input "300"
click at [215, 84] on button "Add Exemption" at bounding box center [215, 83] width 42 height 12
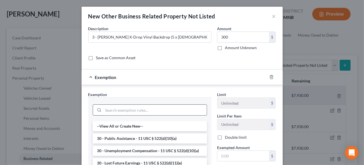
click at [126, 110] on input "search" at bounding box center [154, 110] width 103 height 11
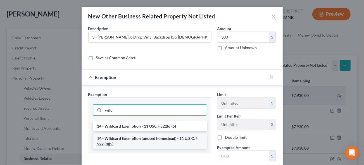
type input "wild"
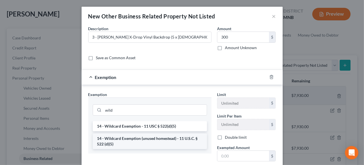
click at [142, 138] on li "14 - Wildcard Exemption (unused homestead) - 11 U.S.C. § 522 (d)(5)" at bounding box center [150, 142] width 114 height 16
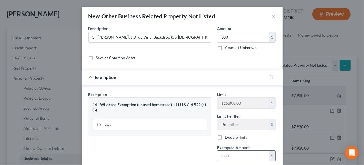
click at [229, 158] on input "text" at bounding box center [243, 156] width 52 height 11
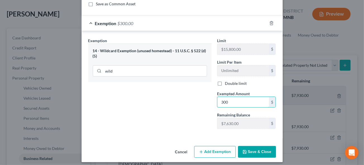
scroll to position [56, 0]
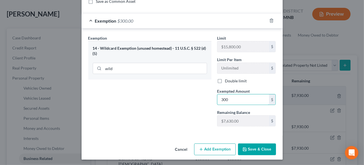
type input "300"
click at [260, 147] on button "Save & Close" at bounding box center [257, 150] width 38 height 12
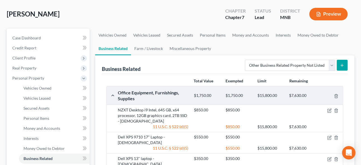
click at [342, 63] on icon "submit" at bounding box center [341, 65] width 4 height 4
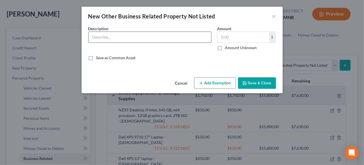
click at [101, 37] on input "text" at bounding box center [150, 37] width 123 height 11
paste input "Impact Posing Table and Stool Kit"
type input "Impact Posing Table and Stool Kit - [DEMOGRAPHIC_DATA]"
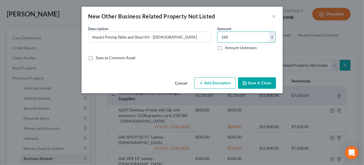
type input "160"
click at [216, 82] on button "Add Exemption" at bounding box center [215, 83] width 42 height 12
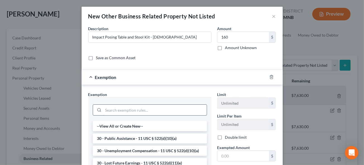
click at [119, 107] on input "search" at bounding box center [154, 110] width 103 height 11
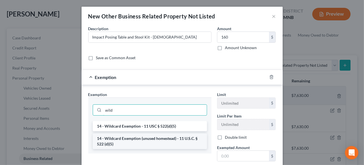
type input "wild"
click at [145, 138] on li "14 - Wildcard Exemption (unused homestead) - 11 U.S.C. § 522 (d)(5)" at bounding box center [150, 142] width 114 height 16
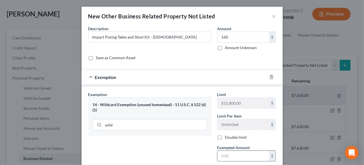
click at [227, 154] on input "text" at bounding box center [243, 156] width 52 height 11
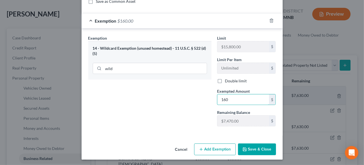
type input "160"
click at [193, 126] on div "Exemption Set must be selected for CA. Exemption * 14 - Wildcard Exemption (unu…" at bounding box center [150, 83] width 129 height 96
click at [261, 150] on button "Save & Close" at bounding box center [257, 150] width 38 height 12
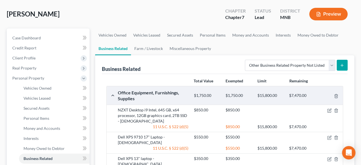
click at [344, 67] on button "submit" at bounding box center [341, 65] width 11 height 11
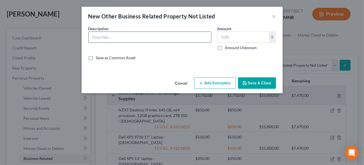
click at [109, 36] on input "text" at bounding box center [150, 37] width 123 height 11
paste input "Fovitec Photography Shooting Table"
click at [170, 39] on input "Fovitec Photography Shooting Table" at bounding box center [150, 37] width 123 height 11
type input "Fovitec Photography Shooting Table - [DEMOGRAPHIC_DATA]"
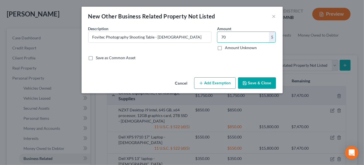
type input "70"
click at [224, 82] on button "Add Exemption" at bounding box center [215, 83] width 42 height 12
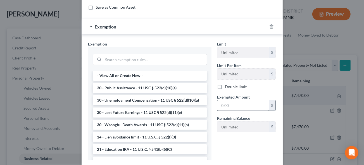
scroll to position [51, 0]
click at [228, 105] on input "text" at bounding box center [243, 105] width 52 height 11
type input "70"
click at [119, 63] on input "search" at bounding box center [154, 59] width 103 height 11
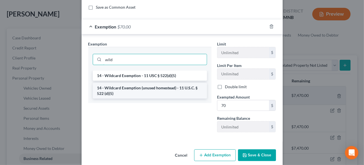
type input "wild"
click at [139, 85] on li "14 - Wildcard Exemption (unused homestead) - 11 U.S.C. § 522 (d)(5)" at bounding box center [150, 91] width 114 height 16
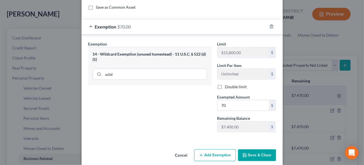
click at [254, 153] on button "Save & Close" at bounding box center [257, 156] width 38 height 12
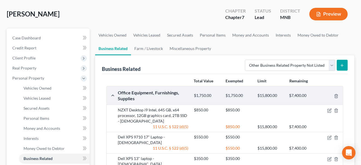
click at [345, 65] on button "submit" at bounding box center [341, 65] width 11 height 11
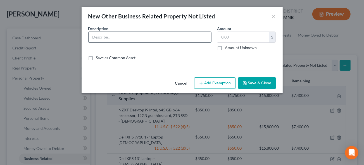
click at [122, 38] on input "text" at bounding box center [150, 37] width 123 height 11
paste input "Huion Kamvas Pro 20 Pen Display (2019)"
type input "[PERSON_NAME] Pro 20 Pen Display (2019 new) - purchased in [DATE] - [DEMOGRAPHI…"
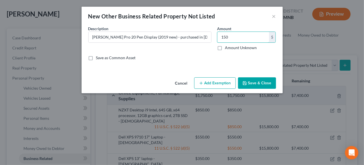
type input "150"
click at [217, 81] on button "Add Exemption" at bounding box center [215, 83] width 42 height 12
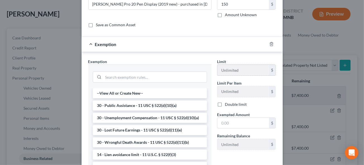
scroll to position [76, 0]
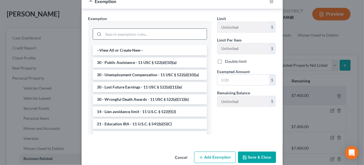
click at [108, 32] on input "search" at bounding box center [154, 34] width 103 height 11
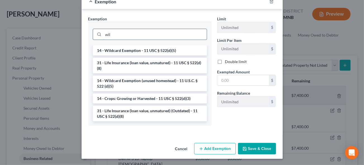
scroll to position [56, 0]
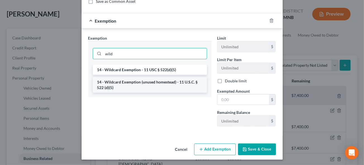
type input "wild"
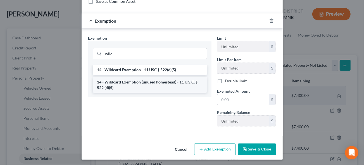
click at [141, 79] on li "14 - Wildcard Exemption (unused homestead) - 11 U.S.C. § 522 (d)(5)" at bounding box center [150, 85] width 114 height 16
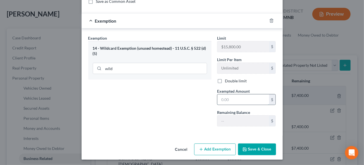
click at [230, 101] on input "text" at bounding box center [243, 99] width 52 height 11
type input "6"
type input "150"
click at [258, 148] on button "Save & Close" at bounding box center [257, 150] width 38 height 12
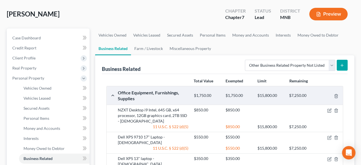
click at [344, 63] on button "submit" at bounding box center [341, 65] width 11 height 11
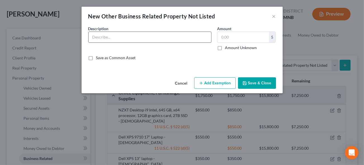
click at [105, 36] on input "text" at bounding box center [150, 37] width 123 height 11
paste input "MOZA Air 3 Axis Handheld Gimbal"
type input "MOZA Air 3 Axis Handheld Gimbal"
click at [223, 37] on input "text" at bounding box center [243, 37] width 52 height 11
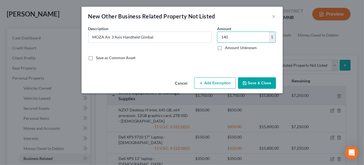
type input "140"
click at [216, 86] on button "Add Exemption" at bounding box center [215, 83] width 42 height 12
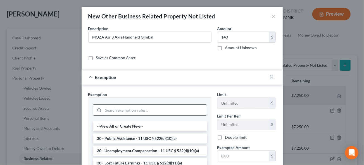
click at [124, 110] on input "search" at bounding box center [154, 110] width 103 height 11
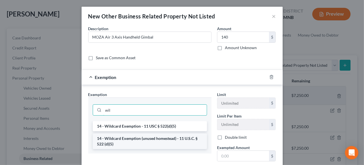
type input "wil"
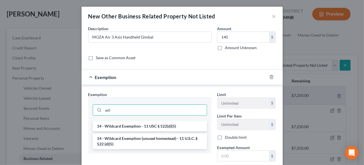
drag, startPoint x: 149, startPoint y: 138, endPoint x: 153, endPoint y: 138, distance: 4.2
click at [149, 138] on li "14 - Wildcard Exemption (unused homestead) - 11 U.S.C. § 522 (d)(5)" at bounding box center [150, 142] width 114 height 16
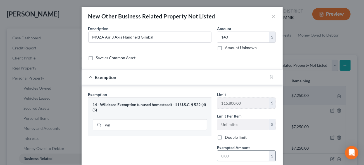
click at [223, 157] on input "text" at bounding box center [243, 156] width 52 height 11
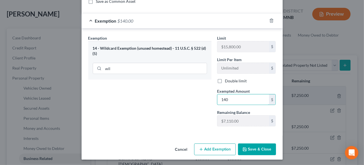
type input "140"
click at [254, 149] on button "Save & Close" at bounding box center [257, 150] width 38 height 12
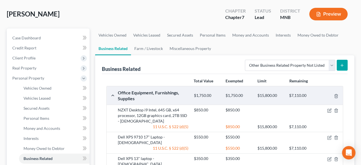
click at [346, 63] on button "submit" at bounding box center [341, 65] width 11 height 11
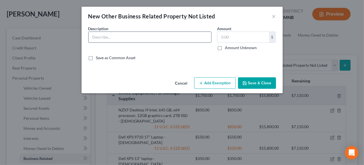
click at [112, 39] on input "text" at bounding box center [150, 37] width 123 height 11
paste input "Think Tank Photo Production Manager 50 Rolling Gear Case"
type input "Think Tank Photo Production Manager 50 Rolling Gear Case - 5.[DEMOGRAPHIC_DATA]"
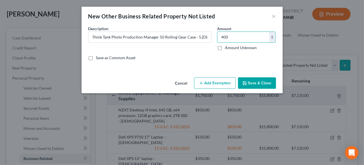
type input "400"
click at [219, 82] on button "Add Exemption" at bounding box center [215, 83] width 42 height 12
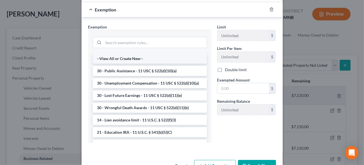
scroll to position [85, 0]
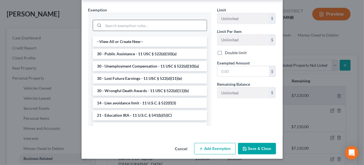
click at [127, 25] on input "search" at bounding box center [154, 25] width 103 height 11
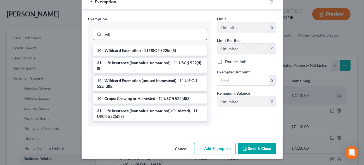
scroll to position [56, 0]
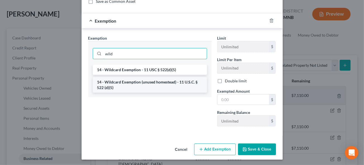
type input "wild"
click at [147, 80] on li "14 - Wildcard Exemption (unused homestead) - 11 U.S.C. § 522 (d)(5)" at bounding box center [150, 85] width 114 height 16
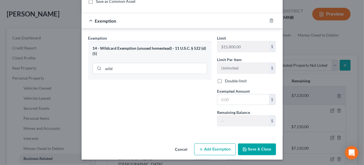
click at [218, 149] on button "Add Exemption" at bounding box center [215, 150] width 42 height 12
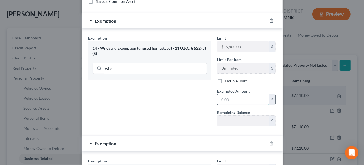
click at [224, 101] on input "text" at bounding box center [243, 99] width 52 height 11
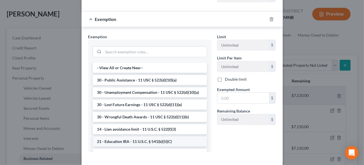
scroll to position [155, 0]
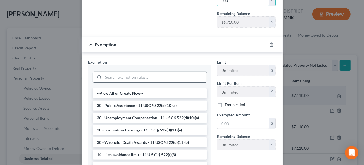
type input "400"
click at [112, 75] on input "search" at bounding box center [154, 77] width 103 height 11
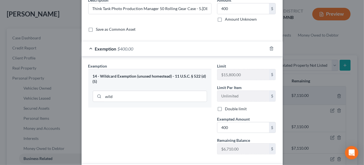
scroll to position [79, 0]
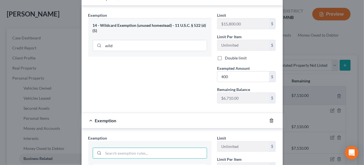
click at [269, 119] on icon "button" at bounding box center [271, 121] width 4 height 4
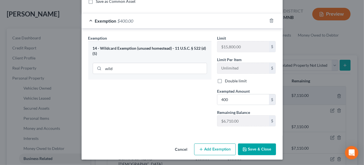
click at [261, 149] on button "Save & Close" at bounding box center [257, 150] width 38 height 12
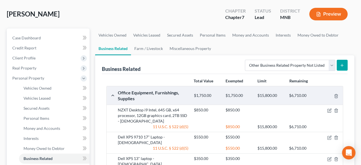
click at [344, 67] on button "submit" at bounding box center [341, 65] width 11 height 11
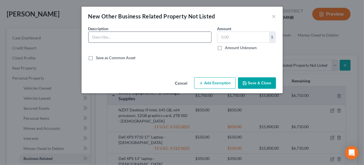
click at [103, 36] on input "text" at bounding box center [150, 37] width 123 height 11
click at [105, 36] on input "text" at bounding box center [150, 37] width 123 height 11
paste input "Datacolor Spyder X Elite – Monitor Calibration Designed for Expert and Professi…"
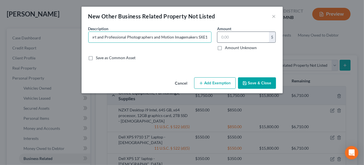
type input "Datacolor Spyder X Elite – Monitor Calibration Designed for Expert and Professi…"
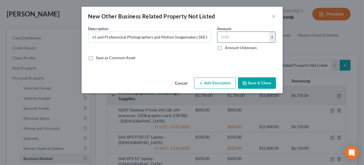
click at [230, 40] on input "text" at bounding box center [243, 37] width 52 height 11
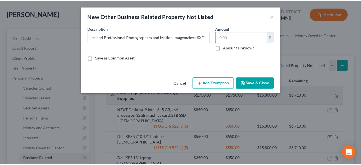
scroll to position [0, 0]
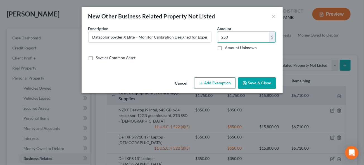
type input "250"
click at [254, 82] on button "Save & Close" at bounding box center [257, 83] width 38 height 12
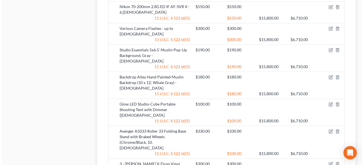
scroll to position [610, 0]
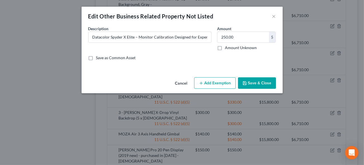
click at [220, 81] on button "Add Exemption" at bounding box center [215, 83] width 42 height 12
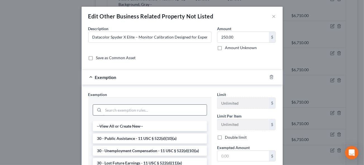
click at [116, 112] on input "search" at bounding box center [154, 110] width 103 height 11
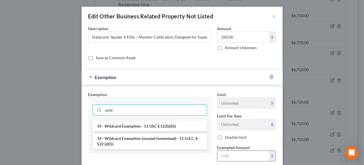
type input "wild"
click at [236, 157] on input "text" at bounding box center [243, 156] width 52 height 11
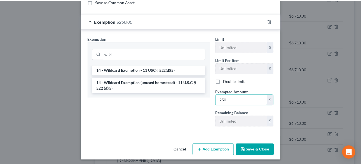
scroll to position [56, 0]
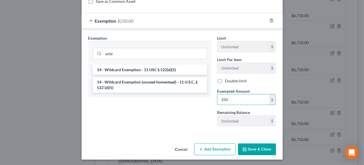
type input "250"
click at [260, 149] on button "Save & Close" at bounding box center [257, 150] width 38 height 12
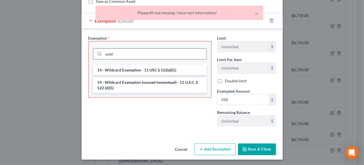
click at [119, 52] on input "wild" at bounding box center [155, 54] width 103 height 11
click at [128, 83] on li "14 - Wildcard Exemption (unused homestead) - 11 U.S.C. § 522 (d)(5)" at bounding box center [150, 85] width 114 height 16
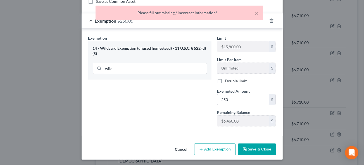
click at [260, 150] on button "Save & Close" at bounding box center [257, 150] width 38 height 12
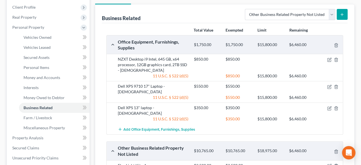
scroll to position [0, 0]
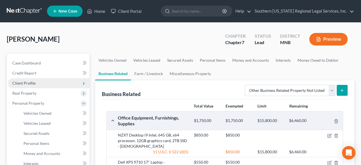
click at [28, 80] on span "Client Profile" at bounding box center [49, 83] width 82 height 10
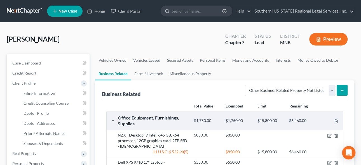
drag, startPoint x: 297, startPoint y: 72, endPoint x: 298, endPoint y: 80, distance: 8.2
click at [297, 72] on ul "Vehicles Owned Vehicles Leased Secured Assets Personal Items Money and Accounts…" at bounding box center [224, 67] width 259 height 27
